Goal: Navigation & Orientation: Find specific page/section

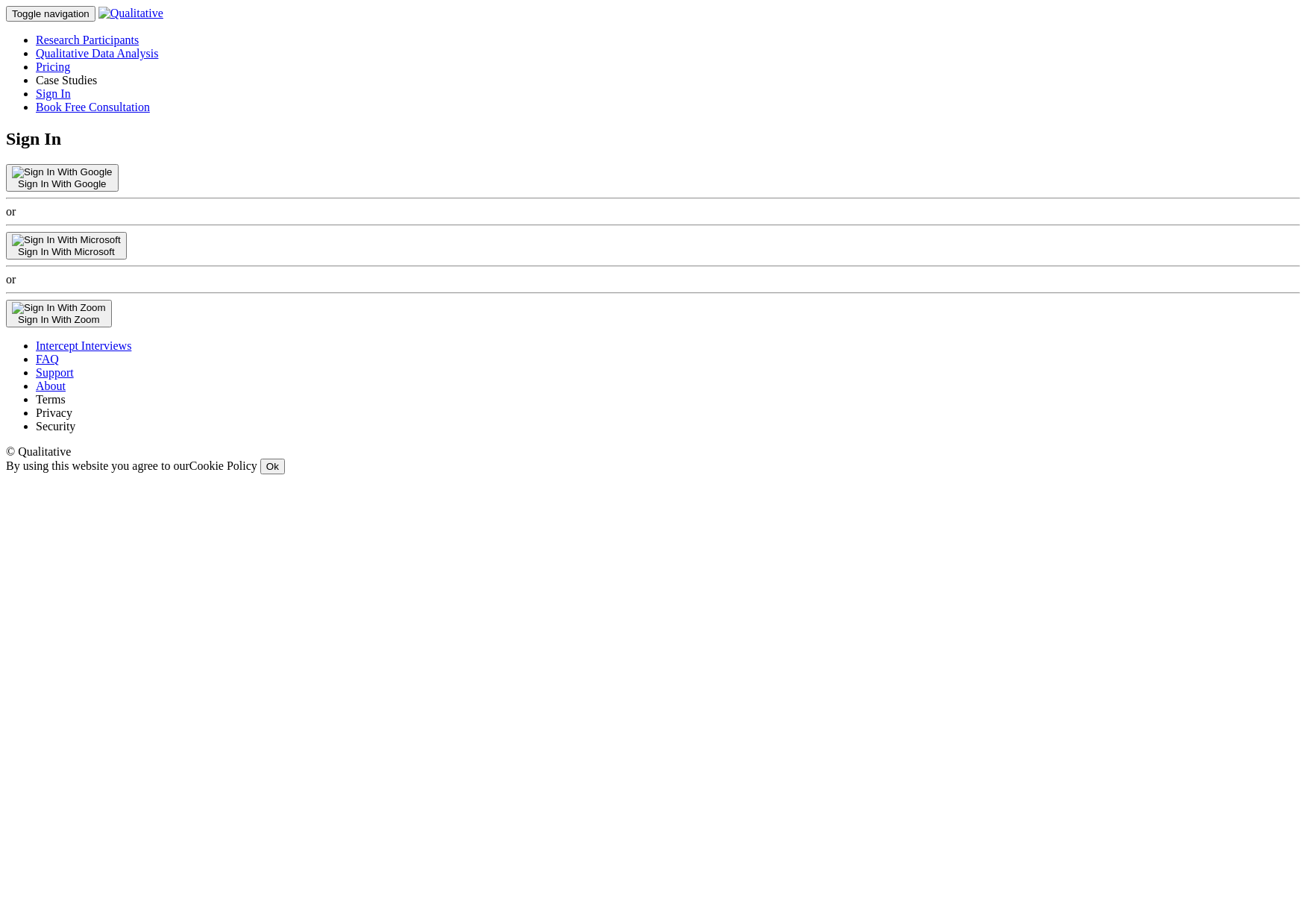
click at [97, 74] on link "Case Studies" at bounding box center [66, 80] width 61 height 12
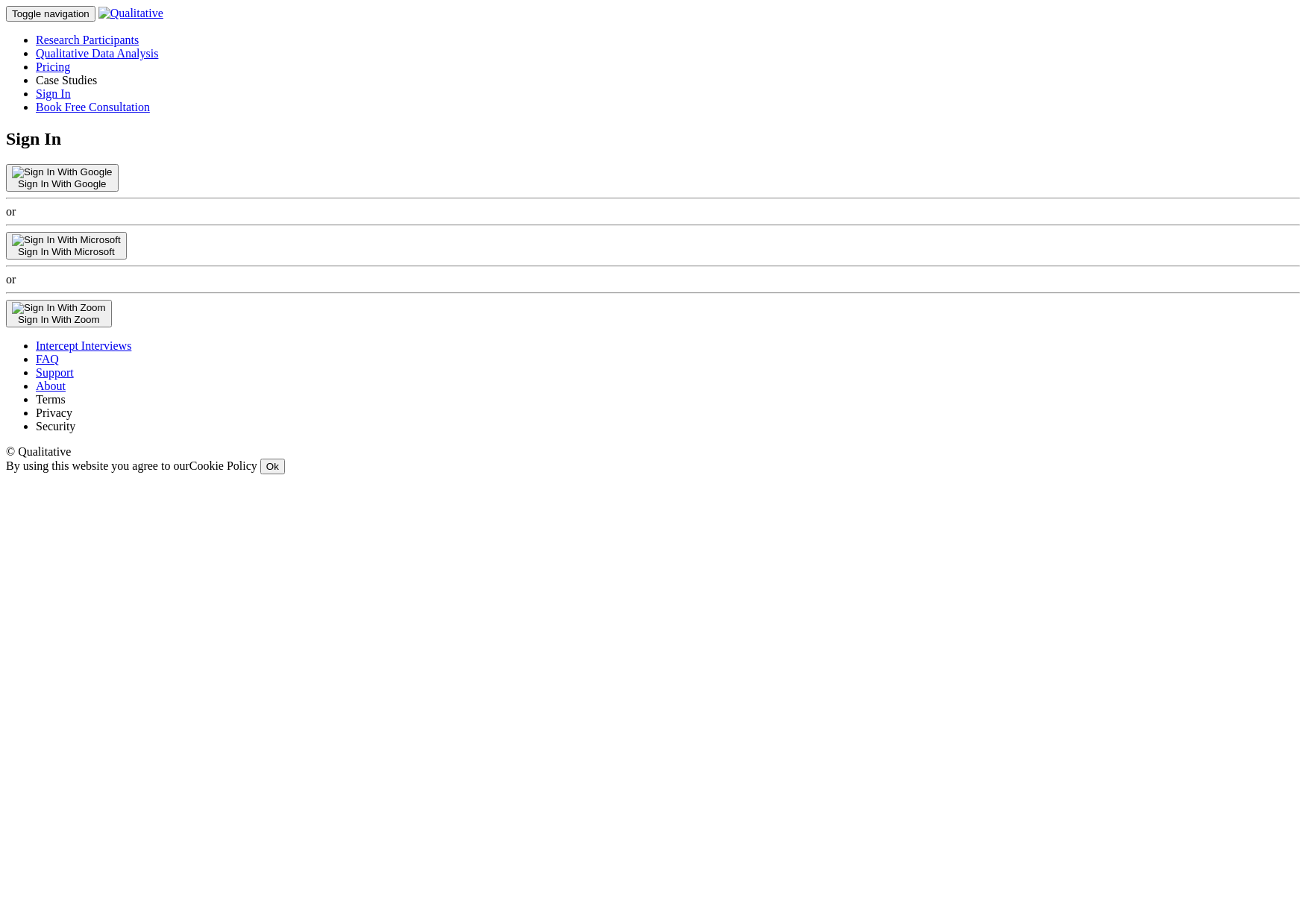
click at [97, 74] on link "Case Studies" at bounding box center [66, 80] width 61 height 12
click at [894, 129] on div "Sign In Sign In With Google or Sign In With Microsoft or Sign In With Zoom" at bounding box center [653, 227] width 1294 height 198
click at [70, 60] on link "Pricing" at bounding box center [52, 67] width 35 height 12
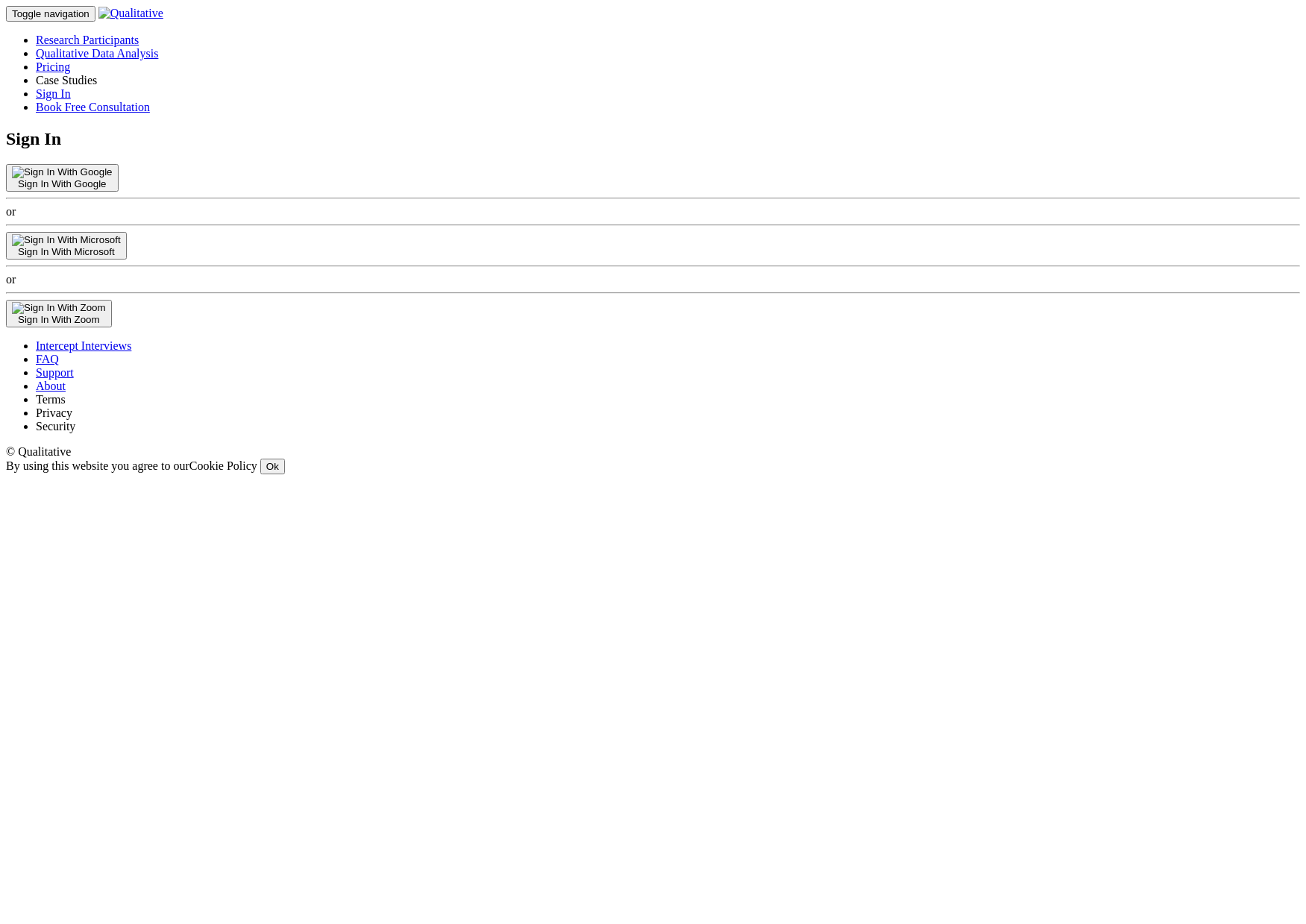
click at [97, 74] on link "Case Studies" at bounding box center [66, 80] width 61 height 12
click at [70, 60] on link "Pricing" at bounding box center [52, 67] width 35 height 12
click at [97, 74] on link "Case Studies" at bounding box center [66, 80] width 61 height 12
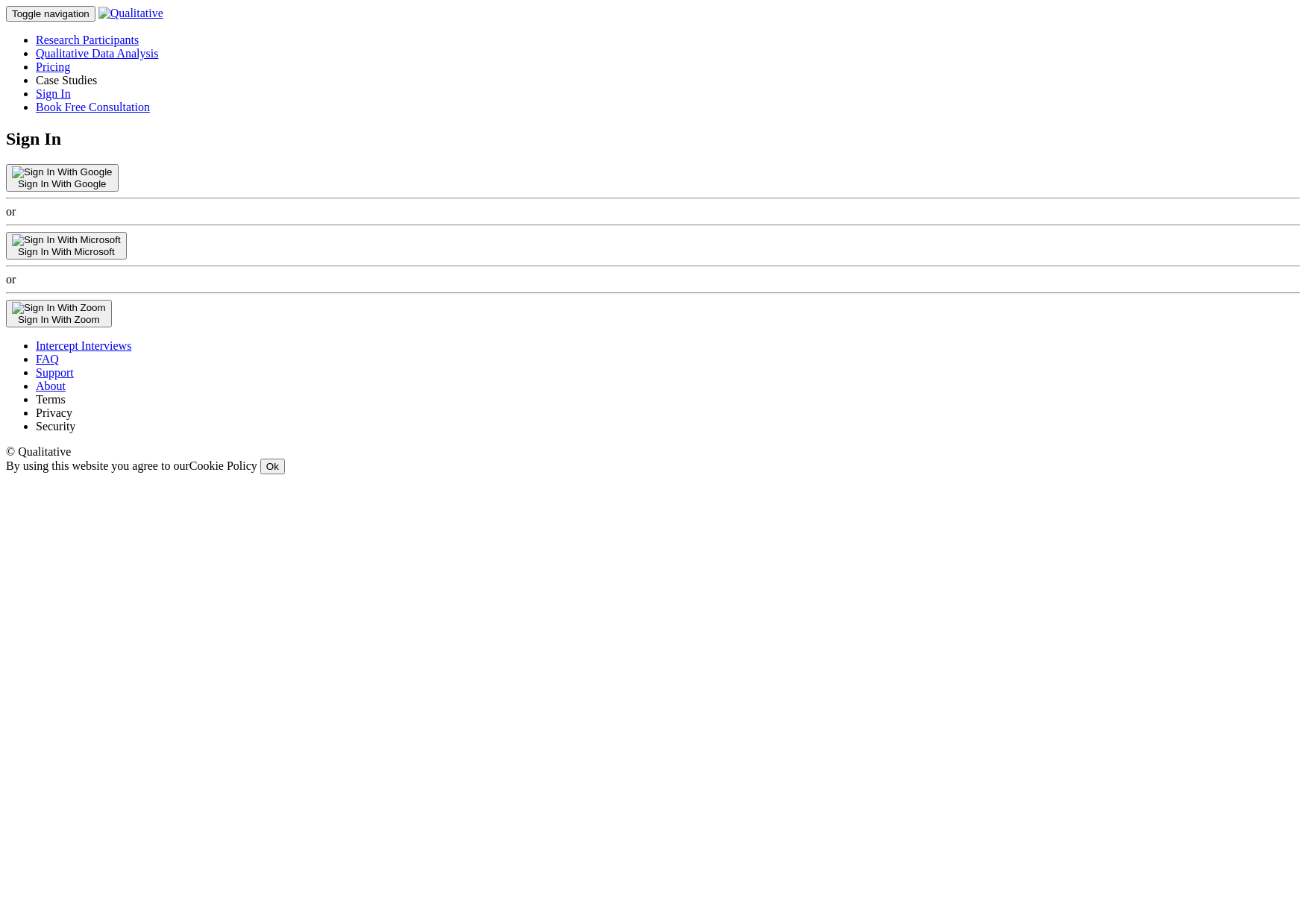
click at [97, 74] on link "Case Studies" at bounding box center [66, 80] width 61 height 12
click at [74, 378] on link "Support" at bounding box center [54, 372] width 38 height 12
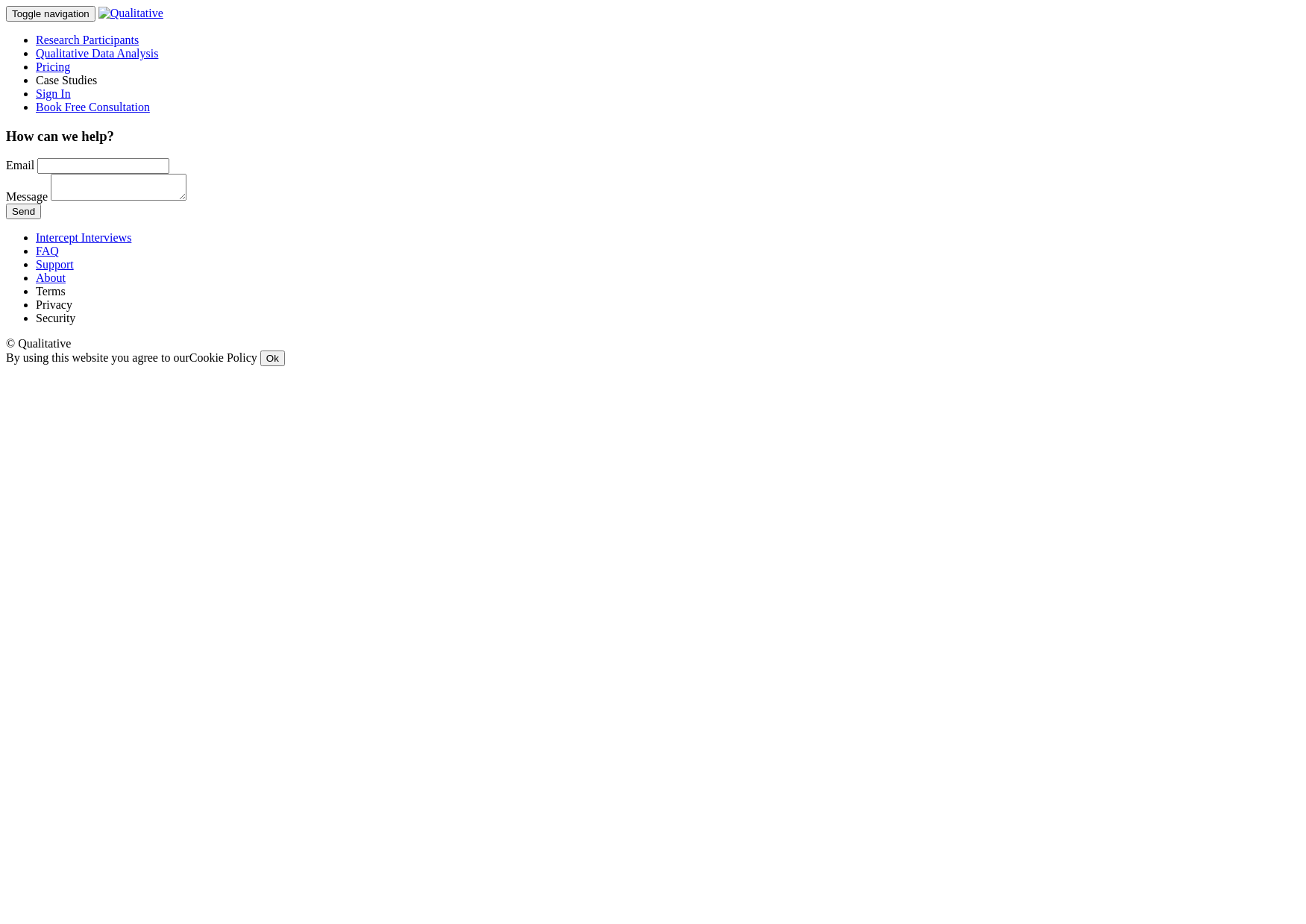
click at [97, 74] on link "Case Studies" at bounding box center [66, 80] width 61 height 12
click at [158, 47] on link "Qualitative Data Analysis" at bounding box center [97, 53] width 123 height 12
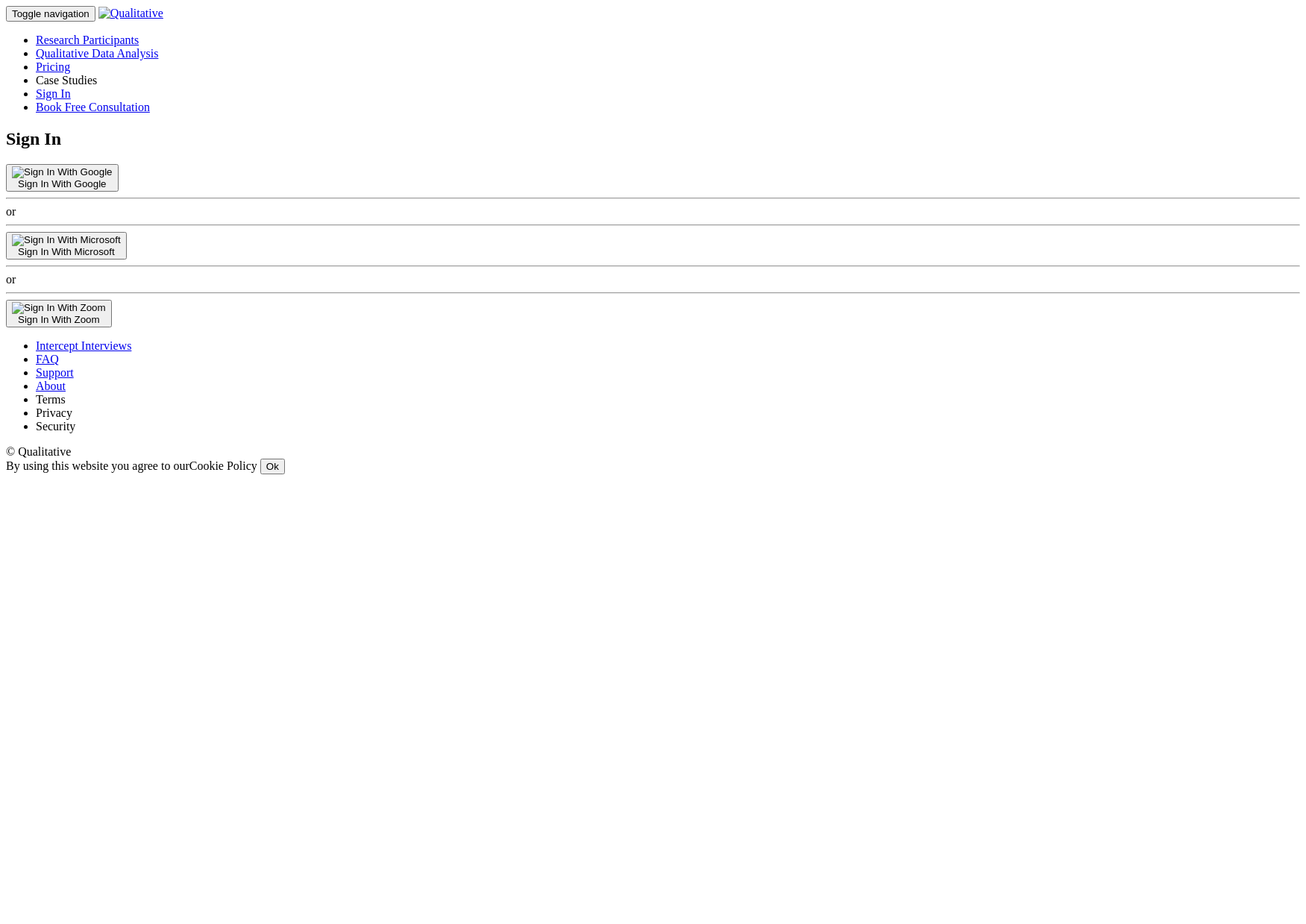
click at [97, 74] on link "Case Studies" at bounding box center [66, 80] width 61 height 12
drag, startPoint x: 751, startPoint y: 20, endPoint x: 753, endPoint y: 30, distance: 10.2
click at [97, 74] on link "Case Studies" at bounding box center [66, 80] width 61 height 12
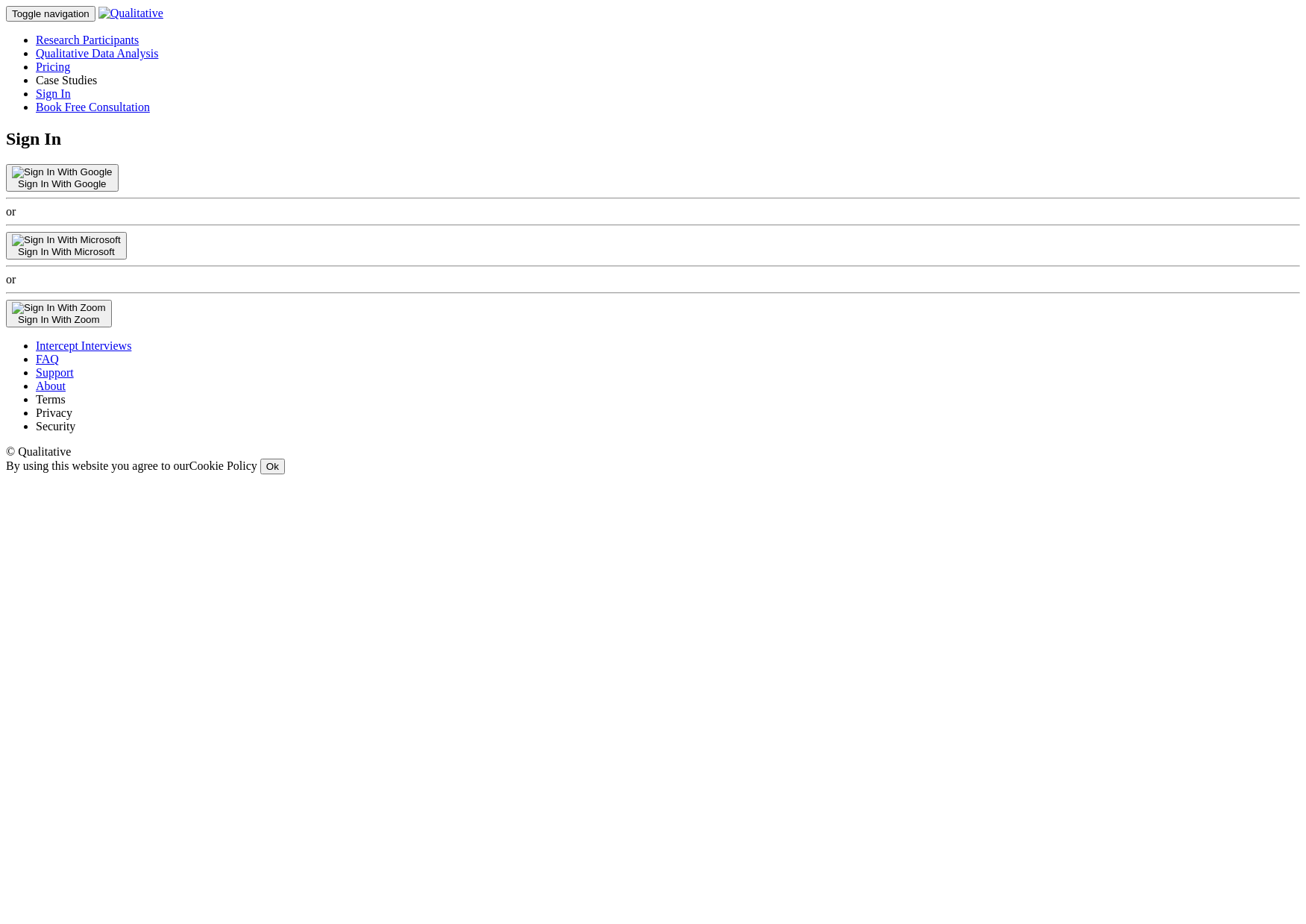
click at [97, 74] on link "Case Studies" at bounding box center [66, 80] width 61 height 12
click at [76, 433] on link "Security" at bounding box center [55, 426] width 39 height 12
click at [97, 74] on link "Case Studies" at bounding box center [66, 80] width 61 height 12
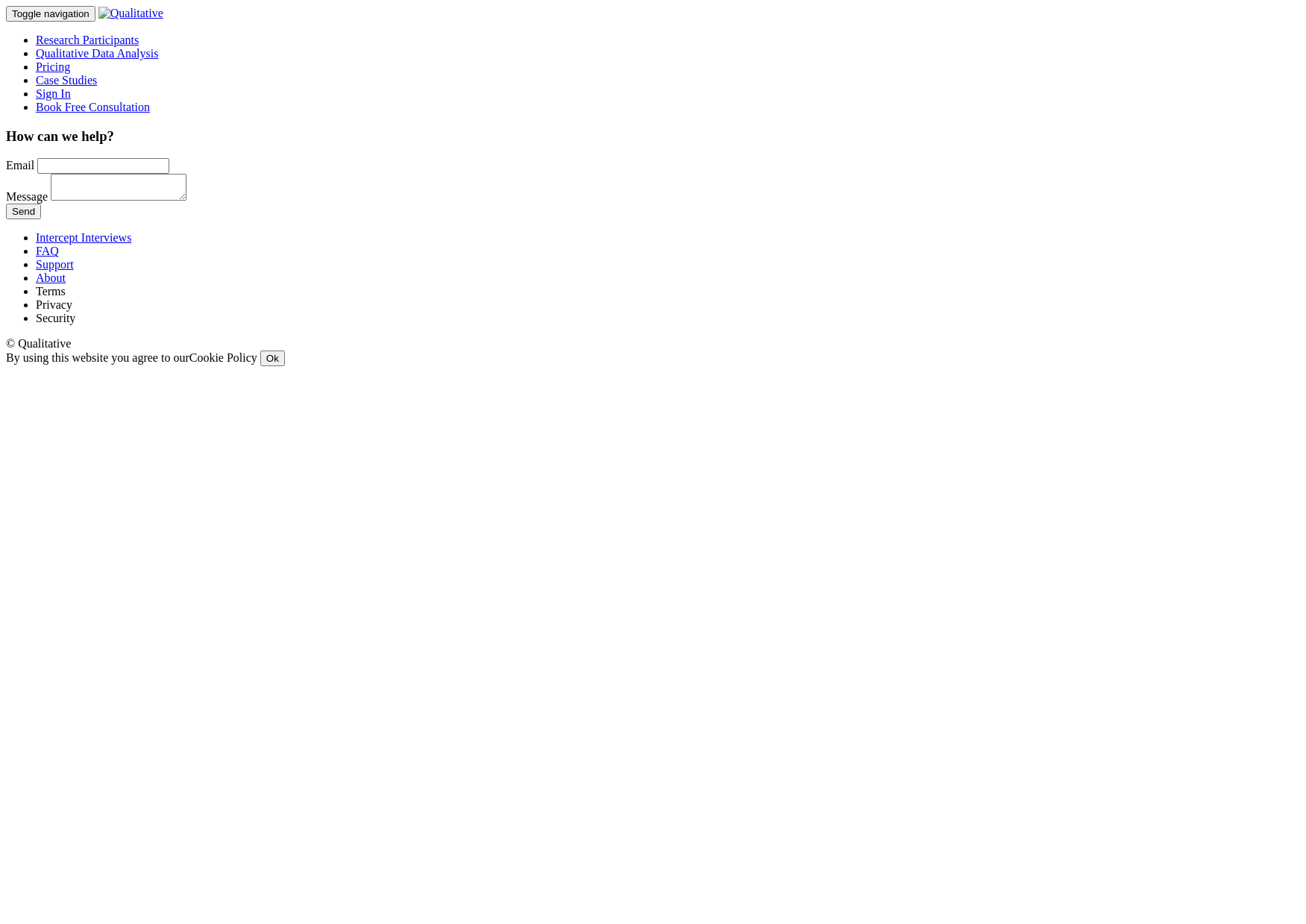
click at [97, 74] on link "Case Studies" at bounding box center [66, 80] width 61 height 12
